Goal: Transaction & Acquisition: Purchase product/service

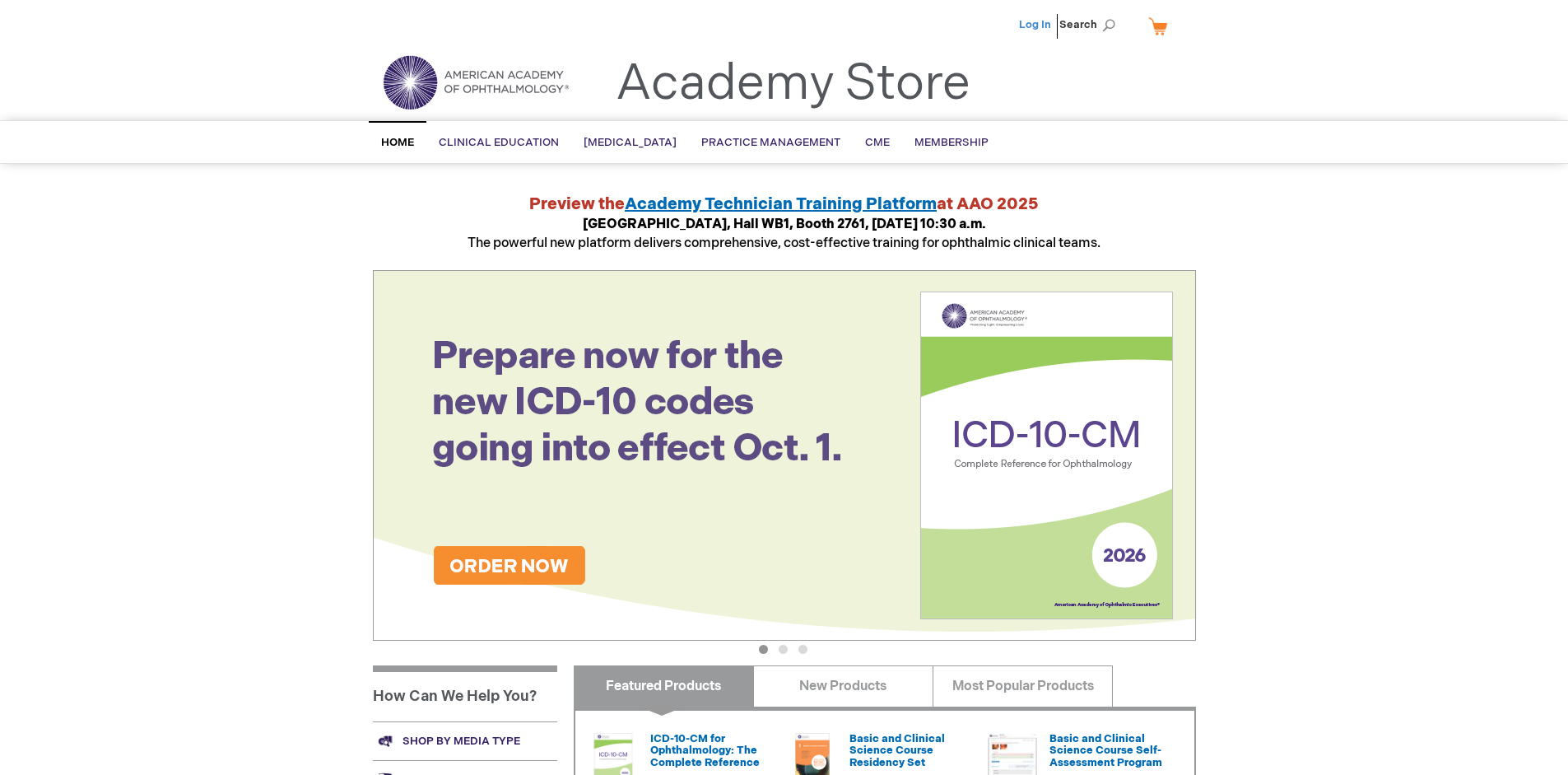
click at [1036, 25] on link "Log In" at bounding box center [1035, 24] width 32 height 13
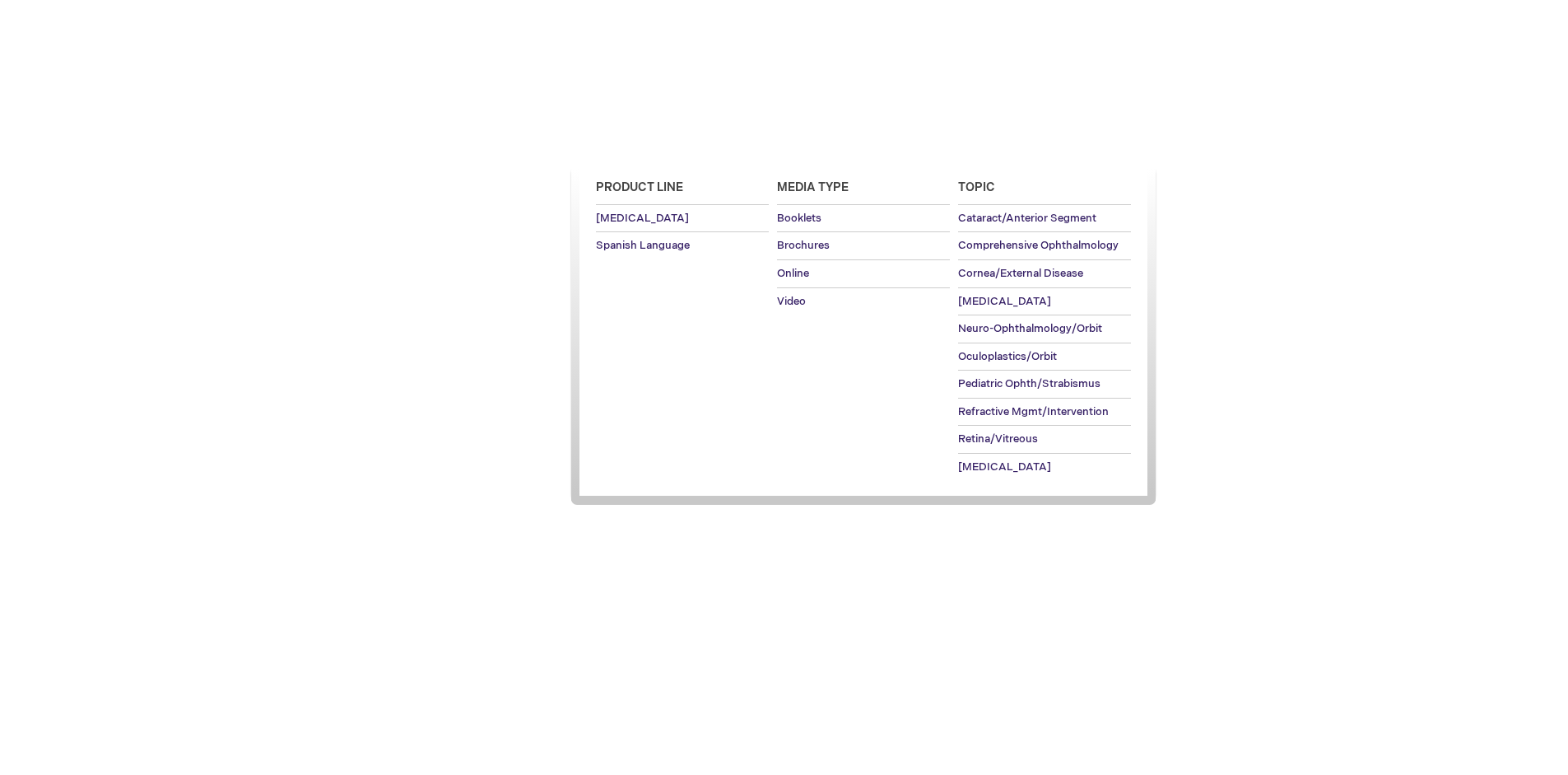
click at [635, 142] on span "[MEDICAL_DATA]" at bounding box center [630, 142] width 93 height 13
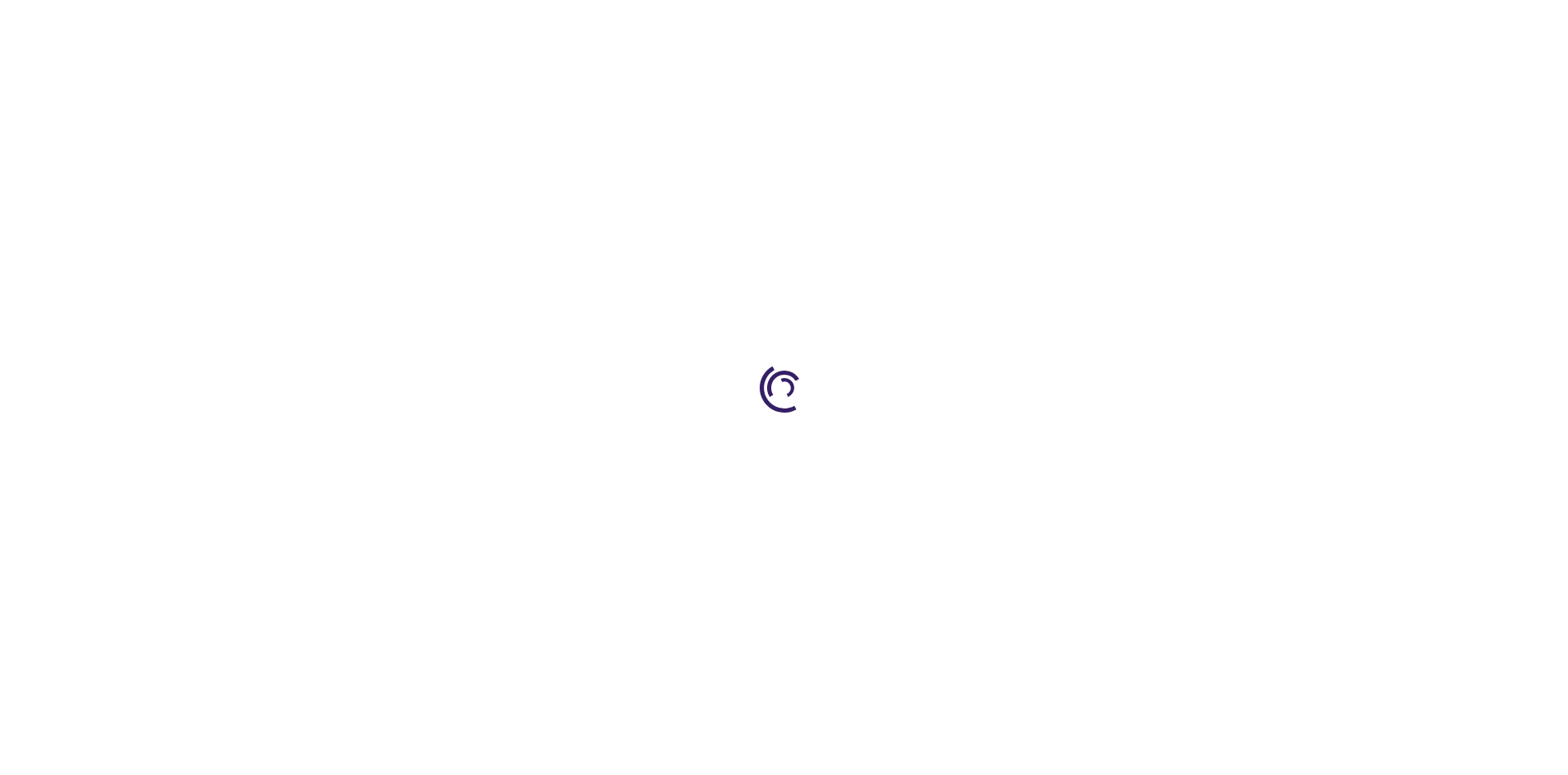
click at [1038, 444] on span "Add to Cart" at bounding box center [1030, 444] width 68 height 16
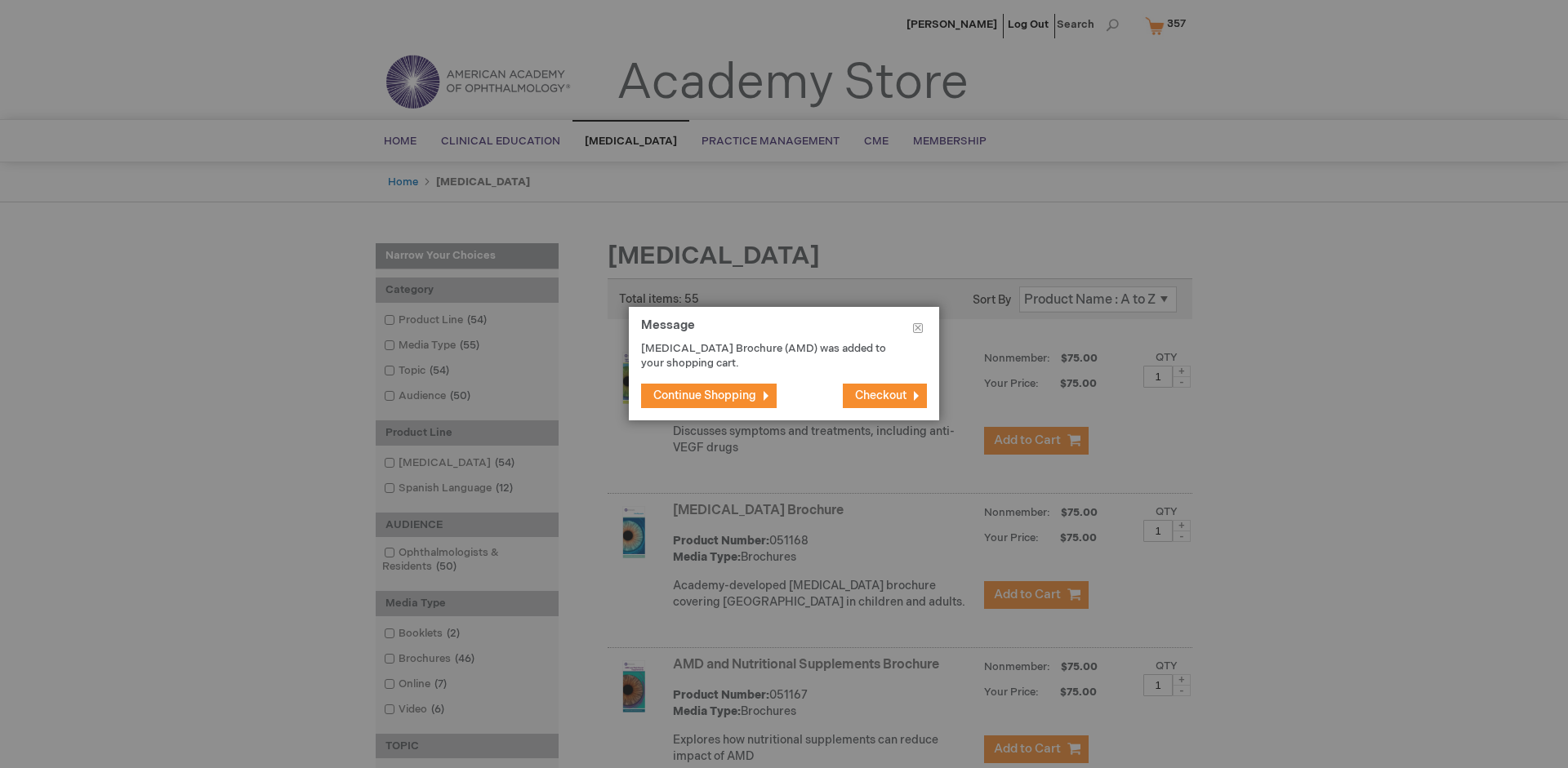
click at [705, 395] on span "Continue Shopping" at bounding box center [705, 395] width 103 height 14
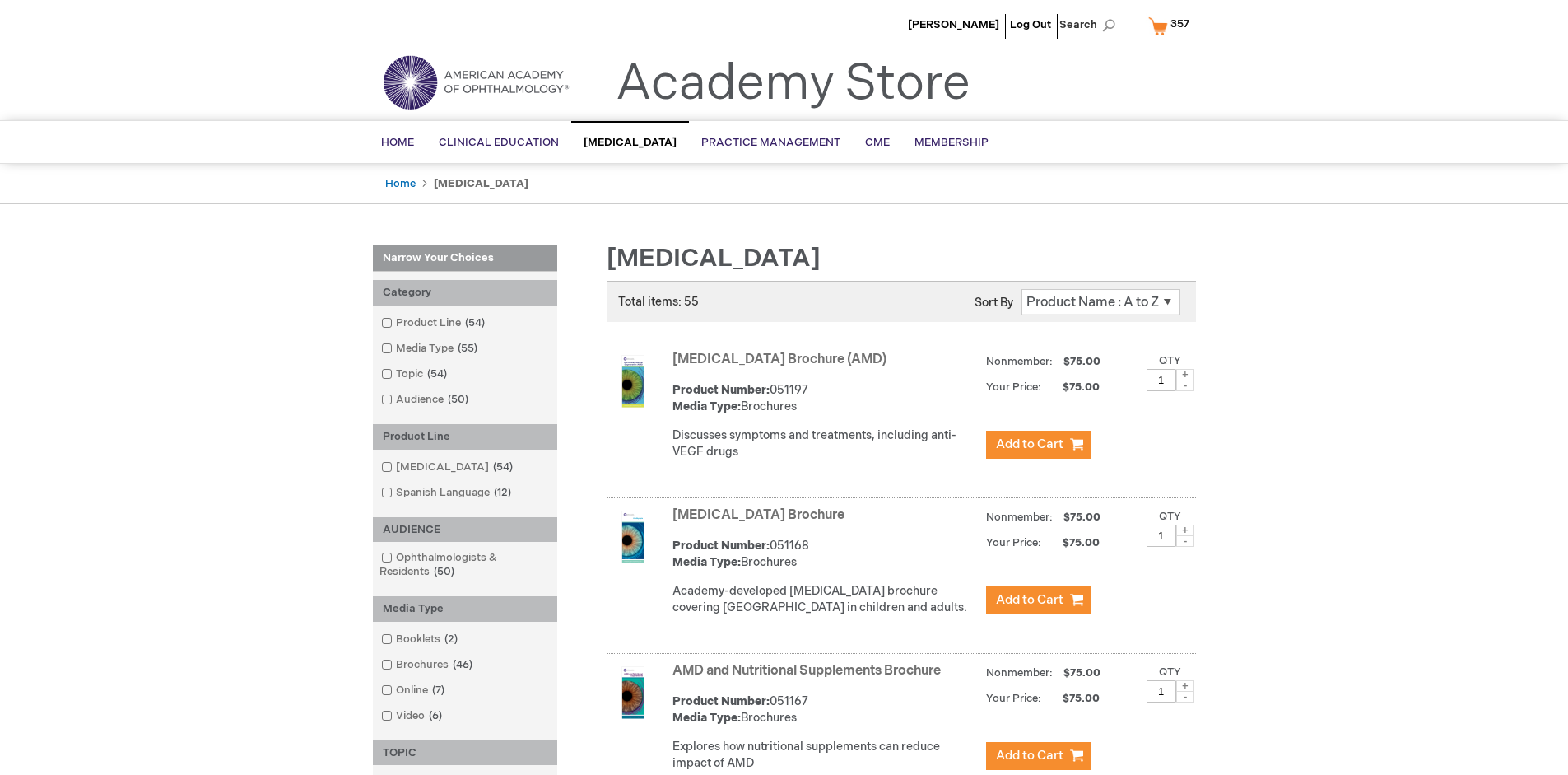
click at [809, 678] on link "AMD and Nutritional Supplements Brochure" at bounding box center [807, 671] width 268 height 16
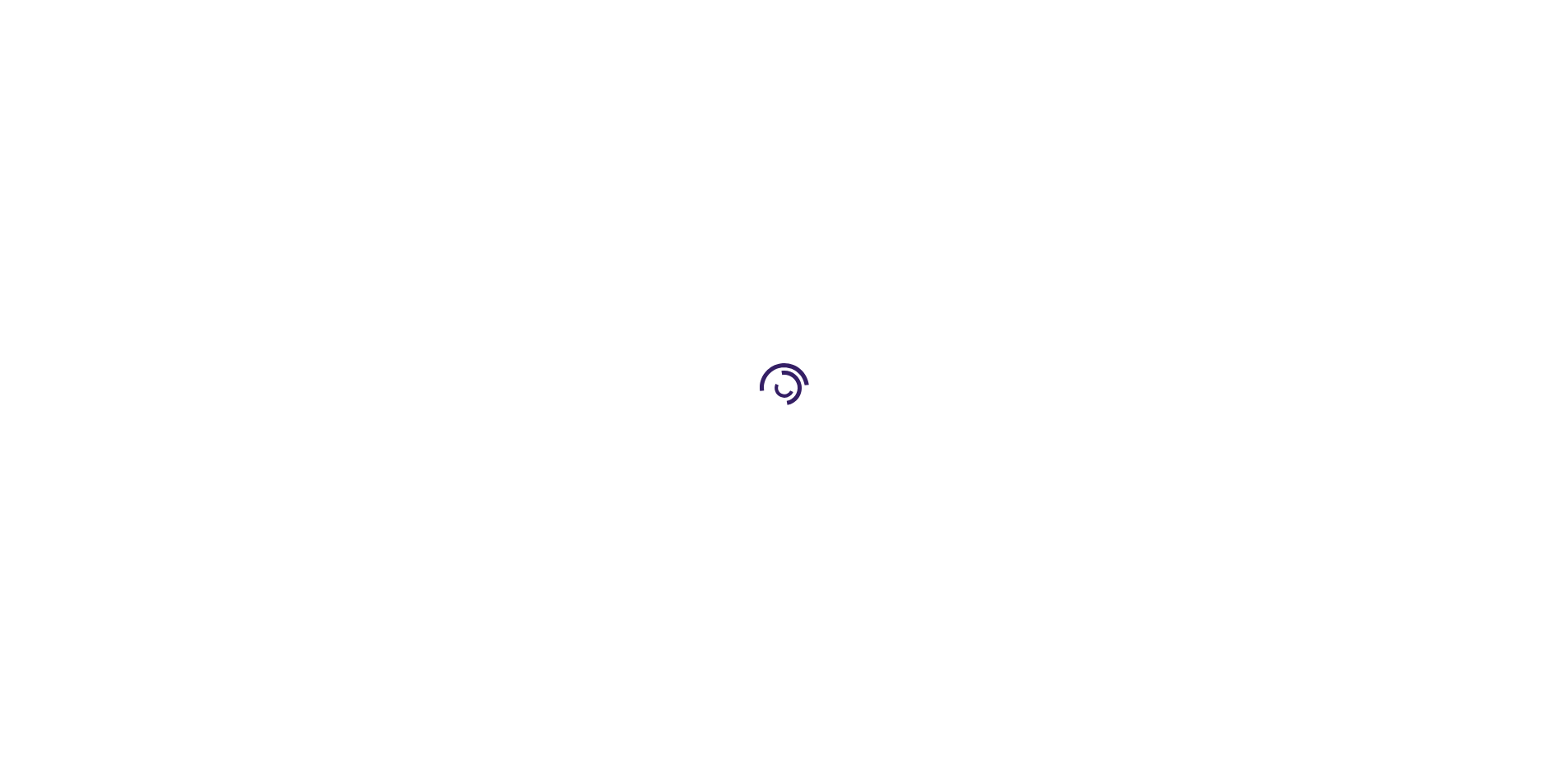
type input "1"
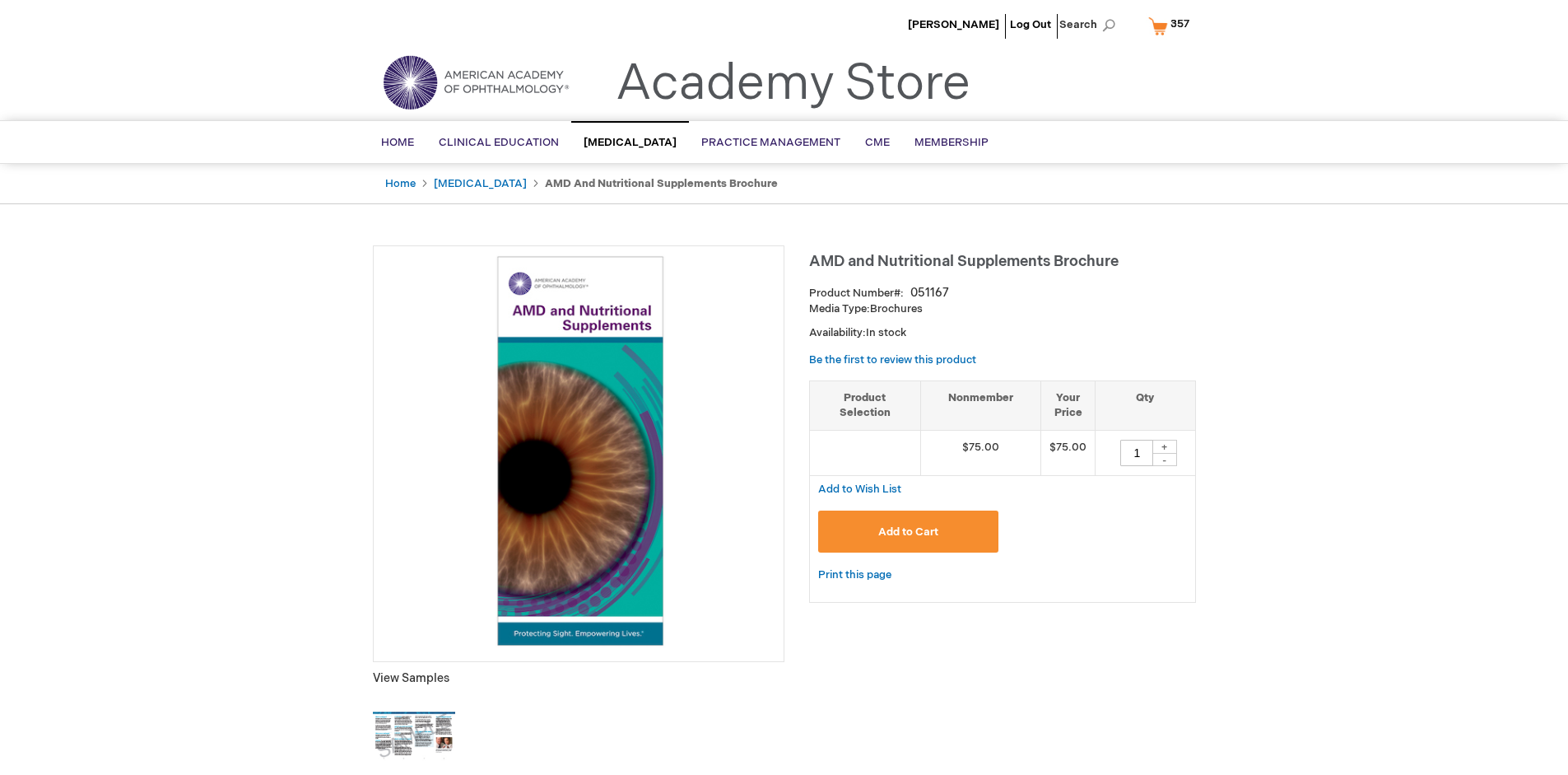
click at [908, 531] on span "Add to Cart" at bounding box center [908, 532] width 60 height 13
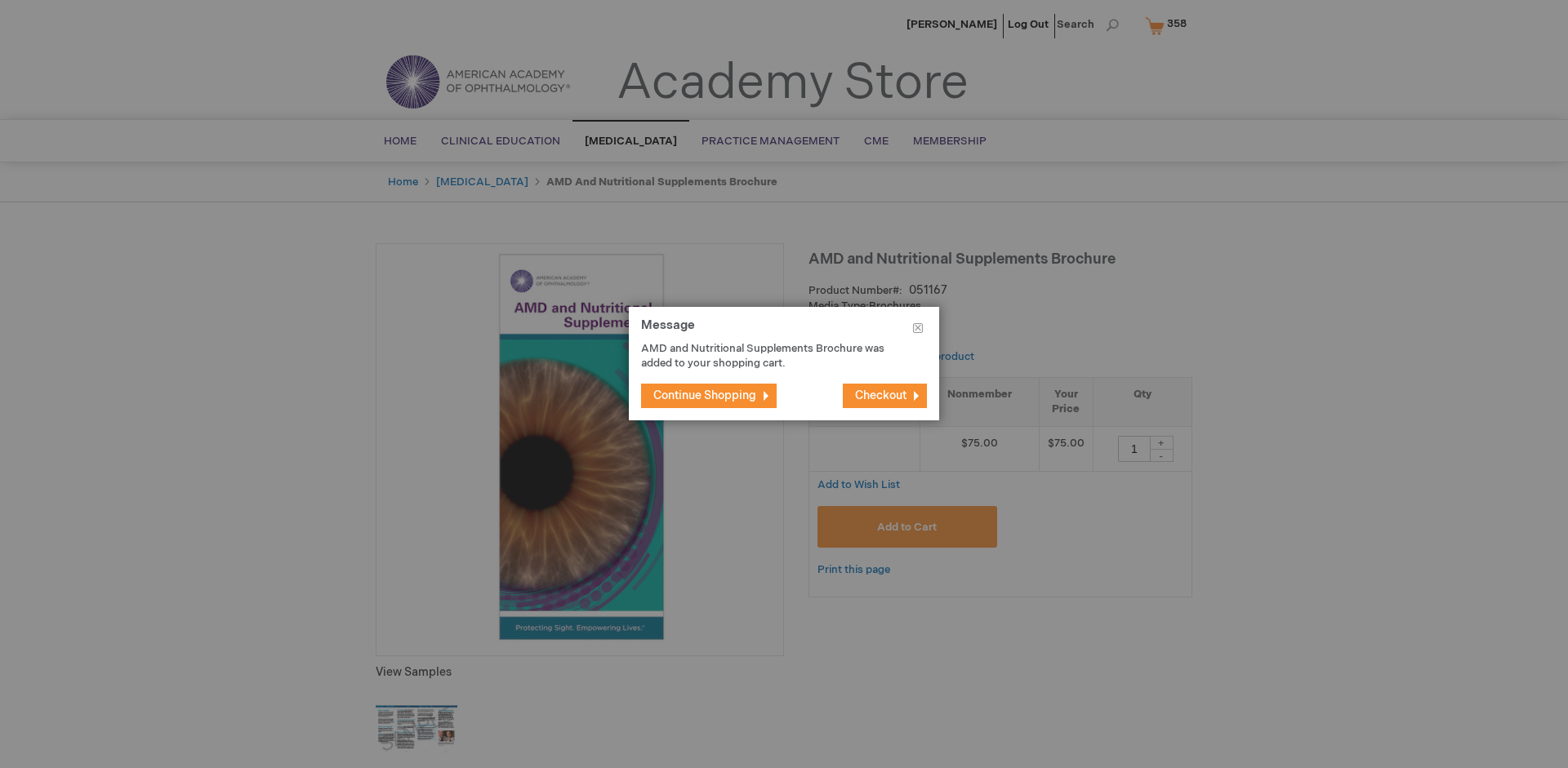
click at [705, 395] on span "Continue Shopping" at bounding box center [705, 395] width 103 height 14
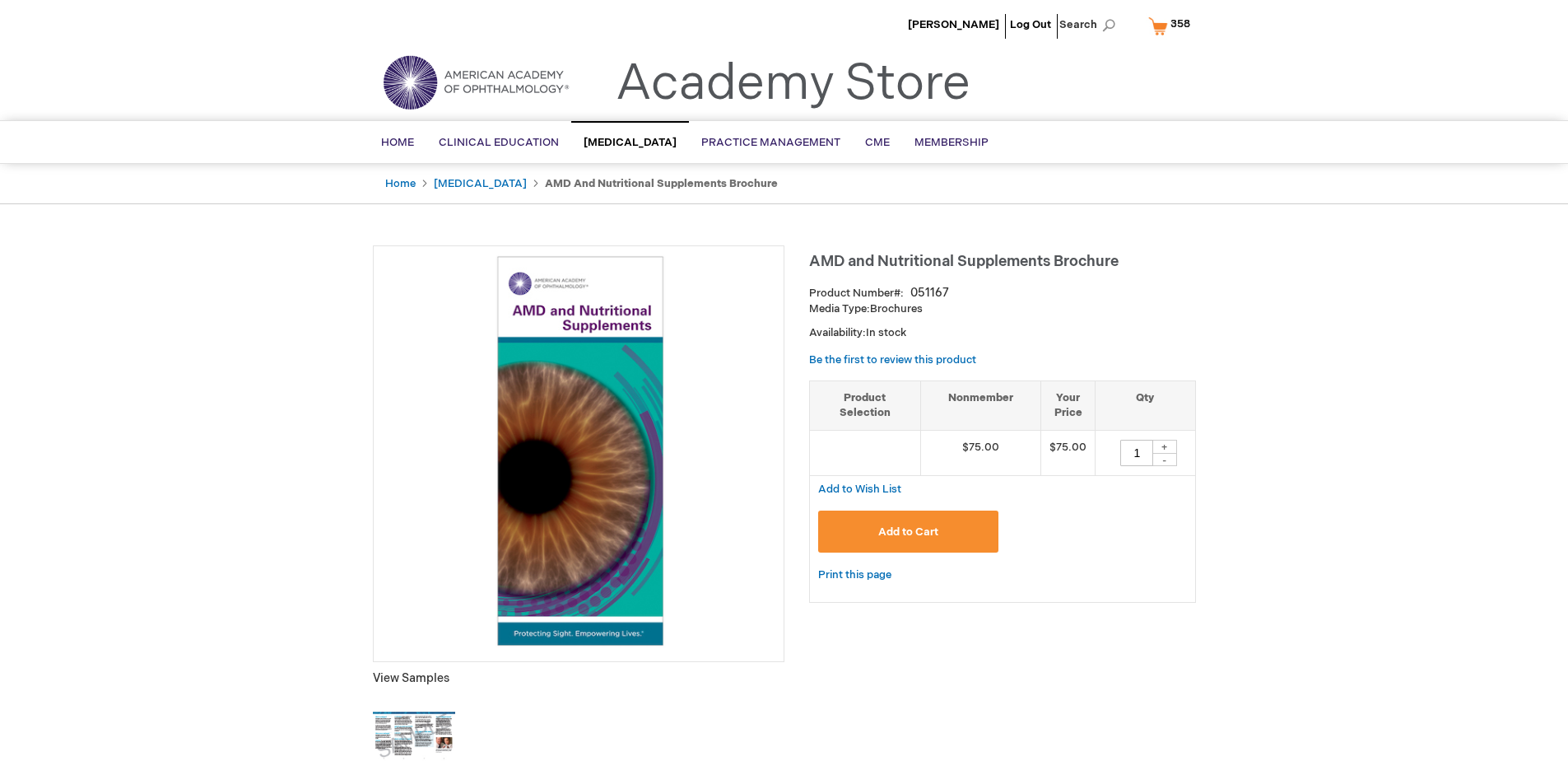
click at [1172, 26] on span "358" at bounding box center [1180, 23] width 20 height 13
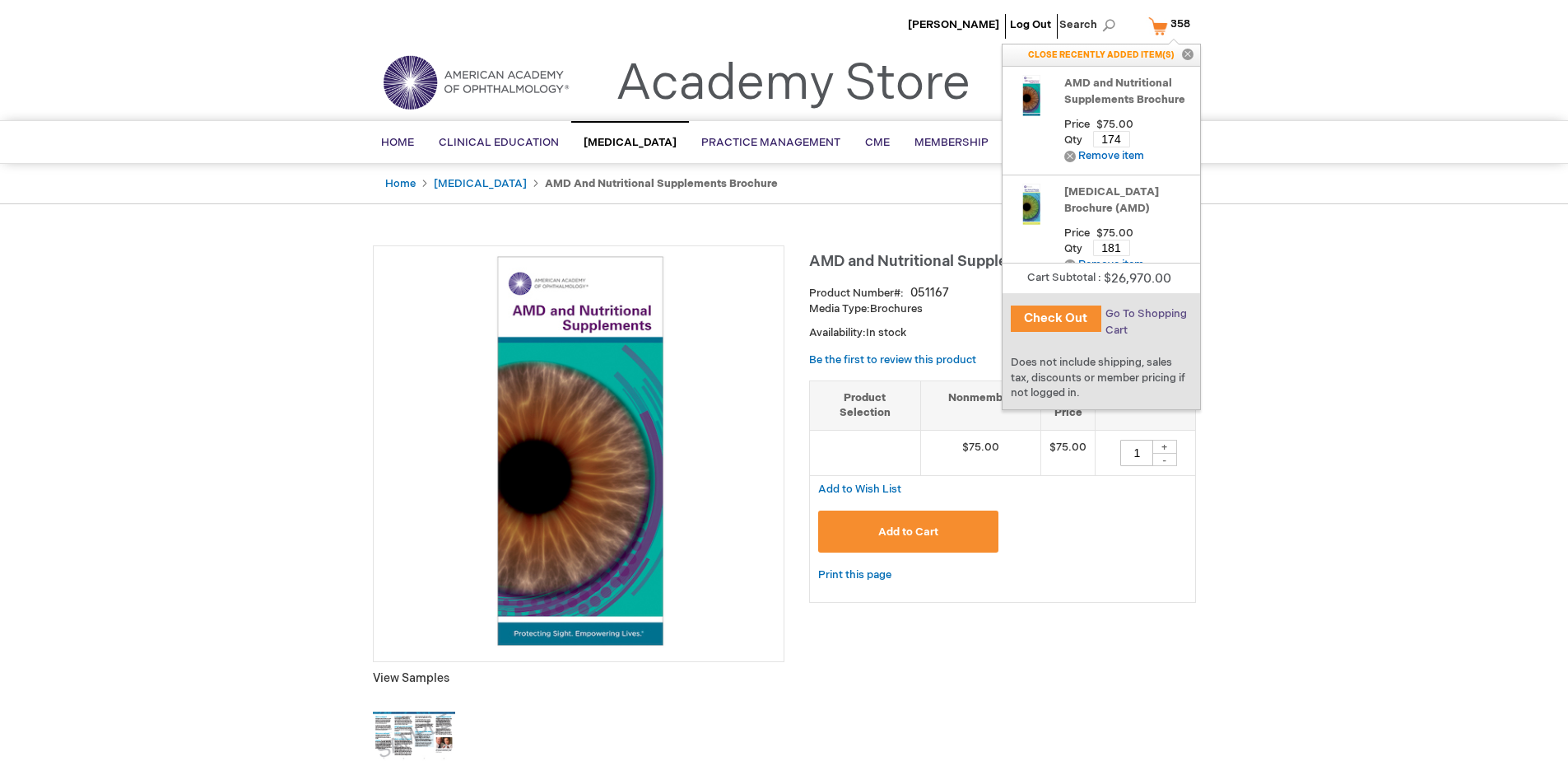
click at [1145, 314] on span "Go To Shopping Cart" at bounding box center [1145, 322] width 81 height 29
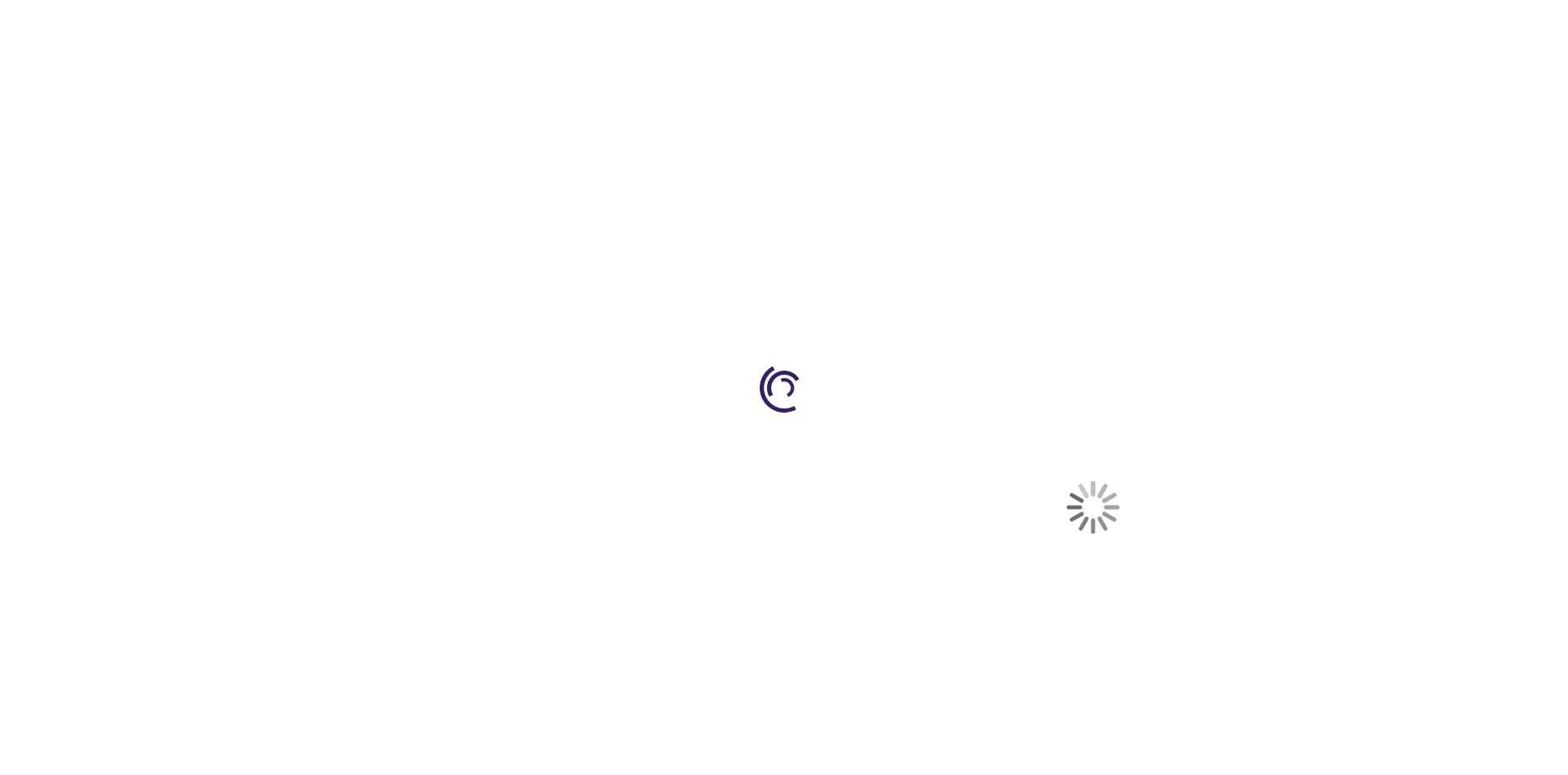
select select "US"
select select "41"
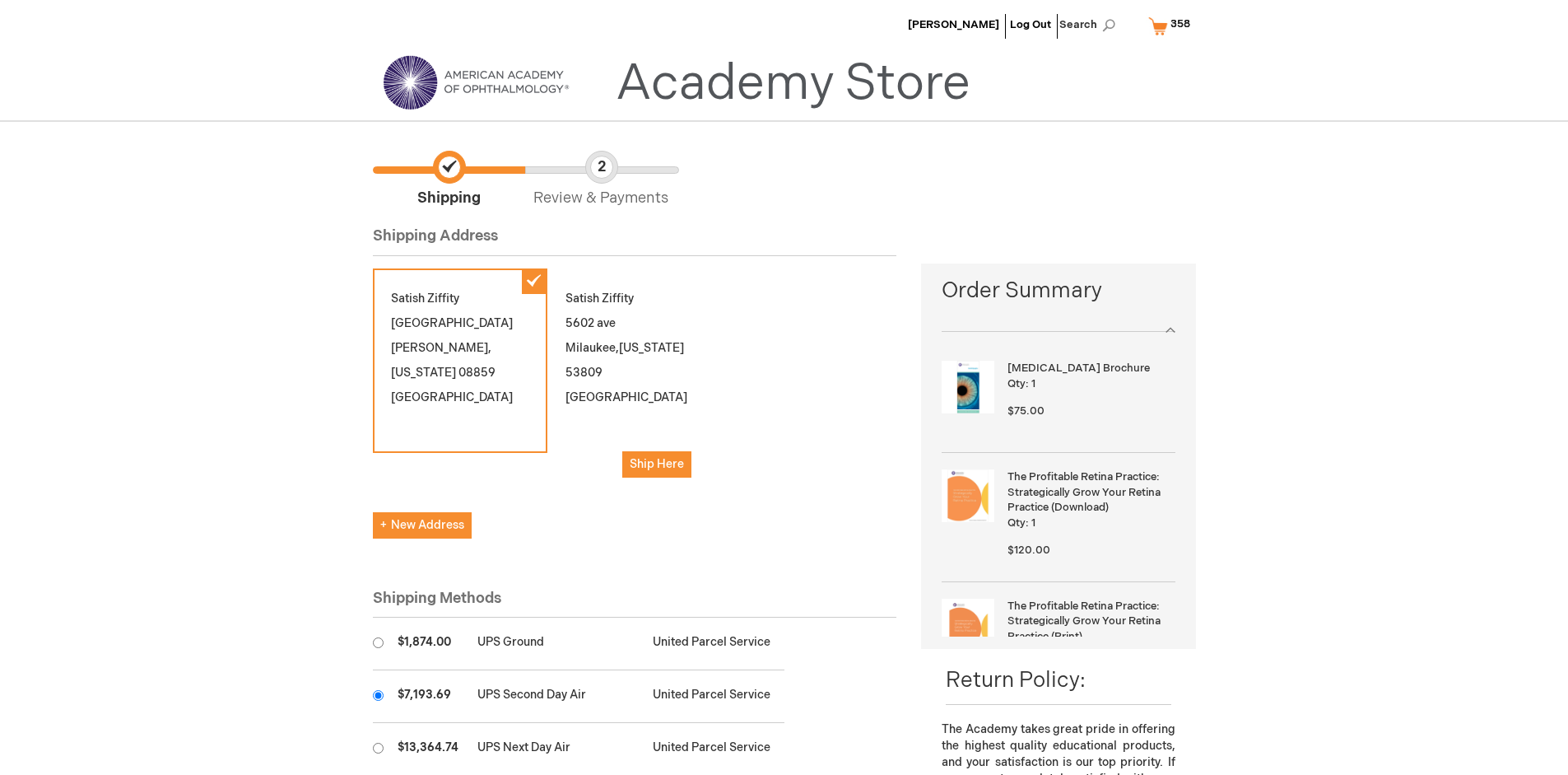
click at [378, 695] on input "radio" at bounding box center [378, 695] width 11 height 11
